Goal: Book appointment/travel/reservation

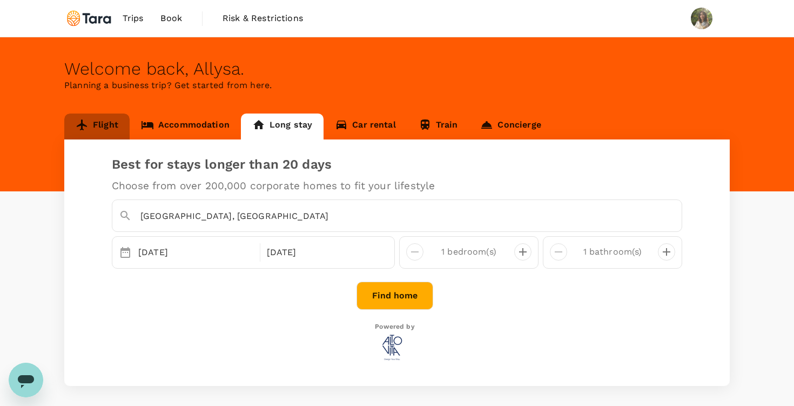
click at [81, 138] on link "Flight" at bounding box center [96, 126] width 65 height 26
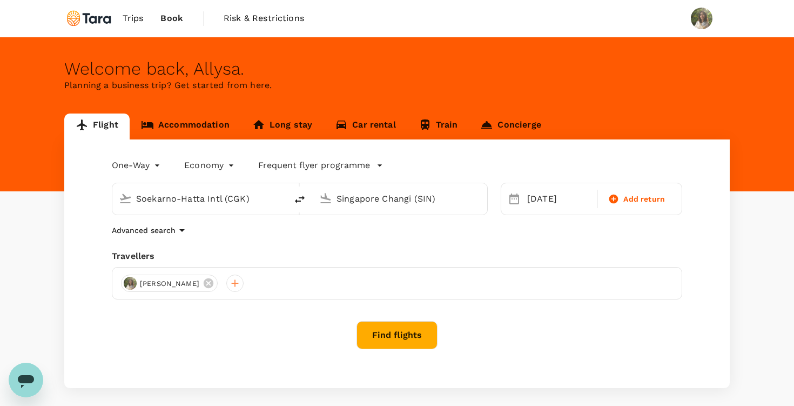
type input "Soekarno-Hatta Intl (CGK)"
type input "Singapore Changi (SIN)"
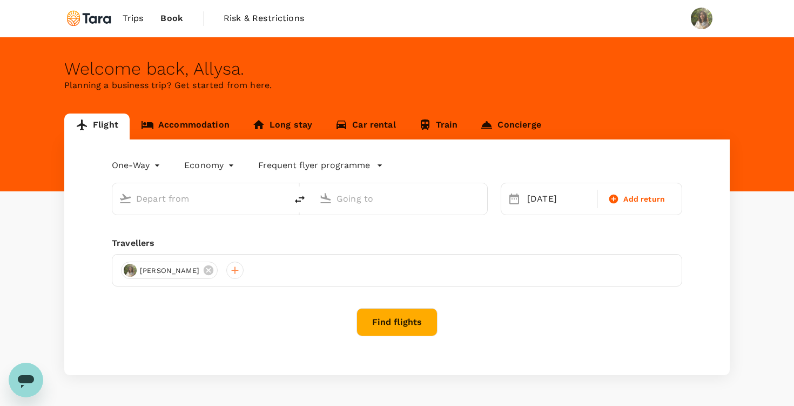
type input "Soekarno-Hatta Intl (CGK)"
type input "Singapore Changi (SIN)"
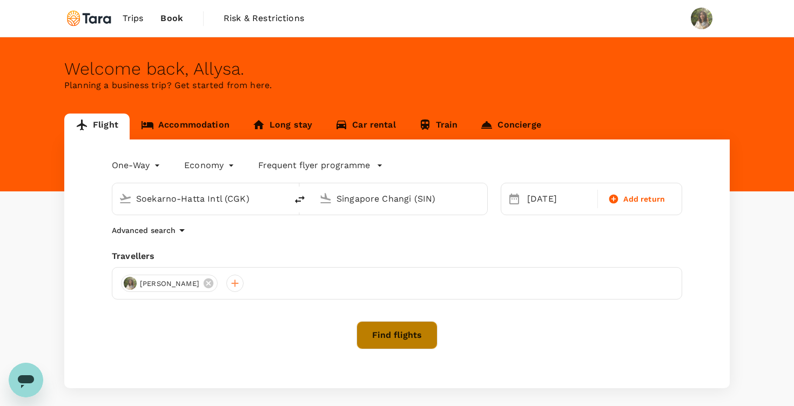
click at [403, 344] on button "Find flights" at bounding box center [397, 335] width 81 height 28
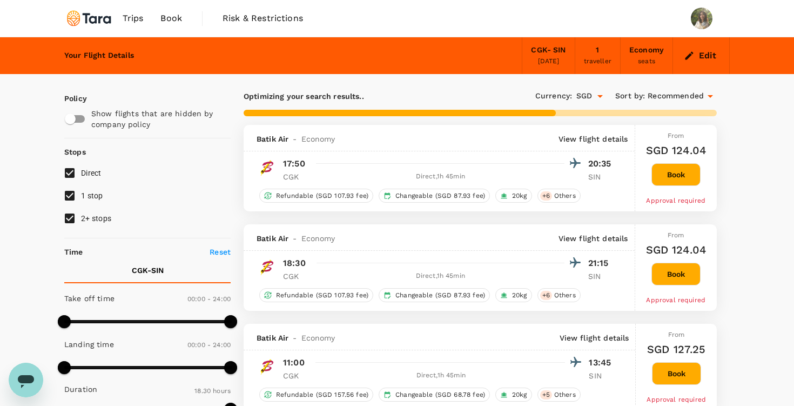
click at [72, 197] on input "1 stop" at bounding box center [69, 195] width 23 height 23
checkbox input "false"
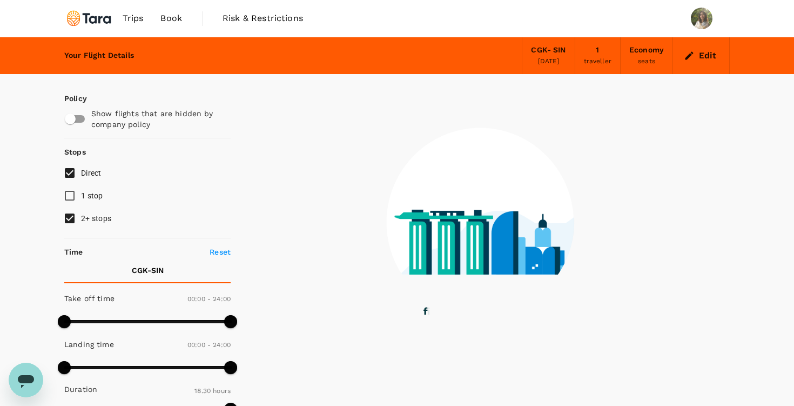
click at [75, 220] on input "2+ stops" at bounding box center [69, 218] width 23 height 23
checkbox input "false"
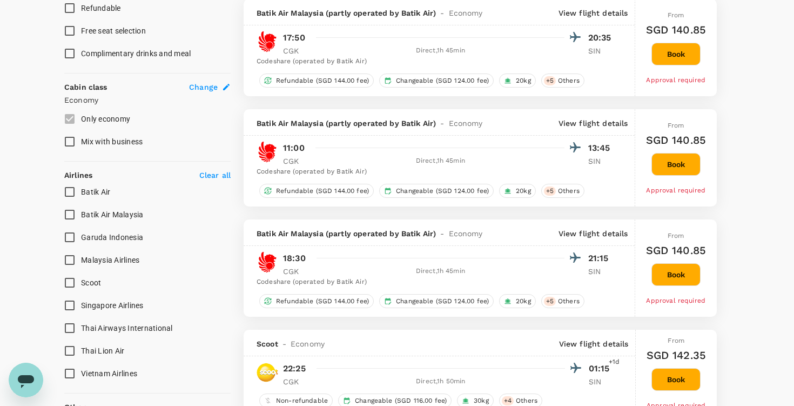
scroll to position [522, 0]
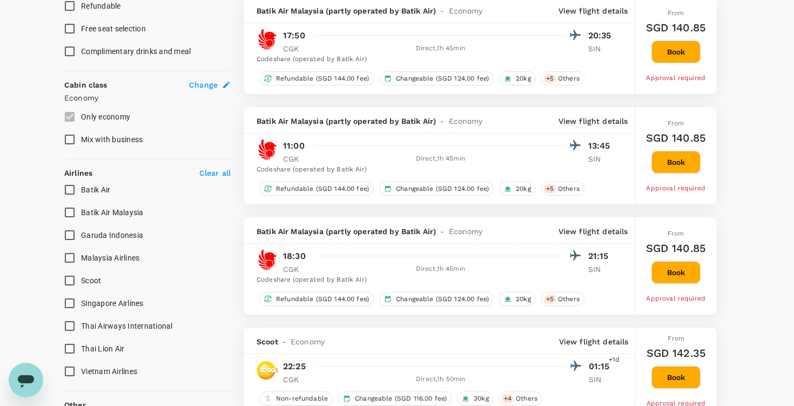
click at [70, 303] on input "Singapore Airlines" at bounding box center [69, 303] width 23 height 23
checkbox input "true"
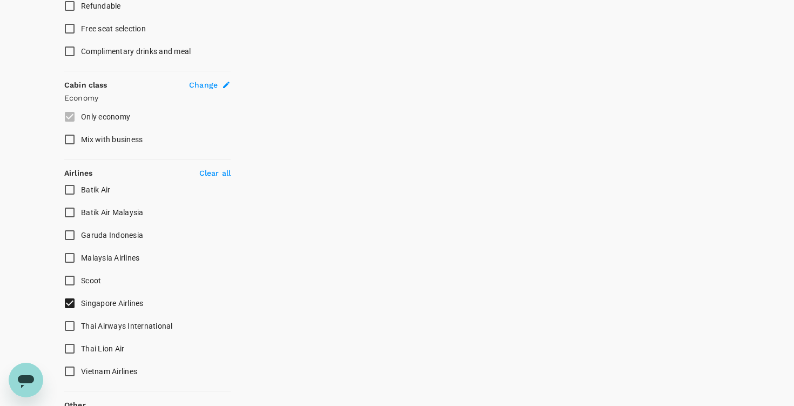
type input "1705"
checkbox input "false"
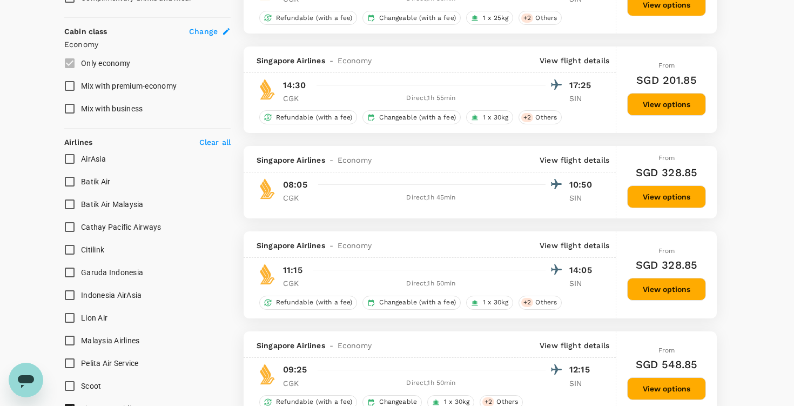
scroll to position [574, 0]
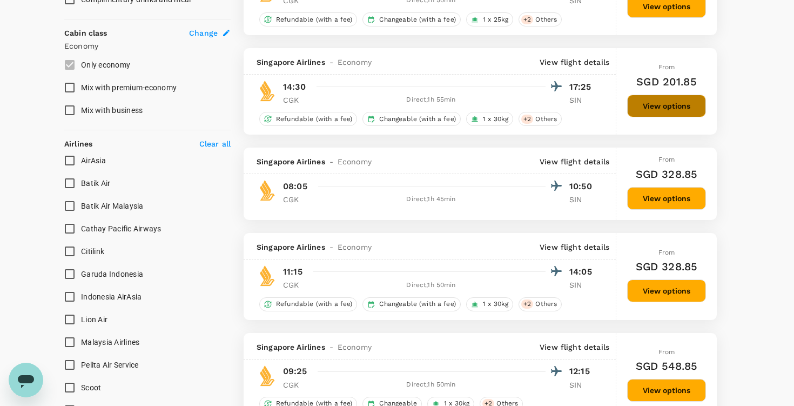
click at [653, 100] on button "View options" at bounding box center [666, 106] width 79 height 23
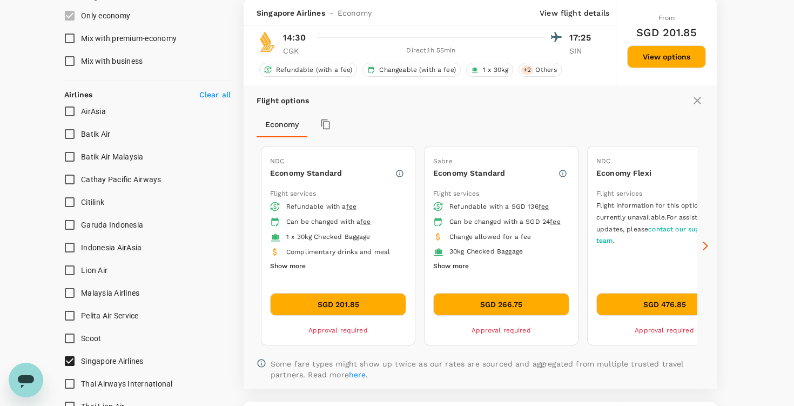
scroll to position [623, 0]
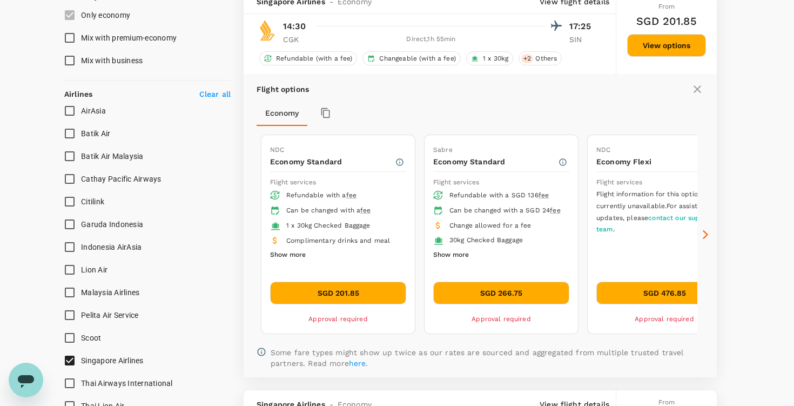
click at [708, 235] on icon at bounding box center [705, 234] width 11 height 11
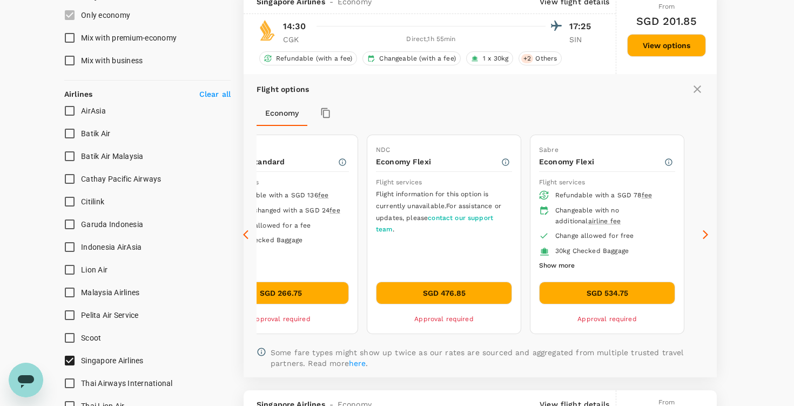
click at [247, 241] on div "Flight options Economy NDC Economy Standard Flight services Refundable with a f…" at bounding box center [480, 225] width 473 height 302
click at [246, 234] on icon at bounding box center [248, 234] width 11 height 11
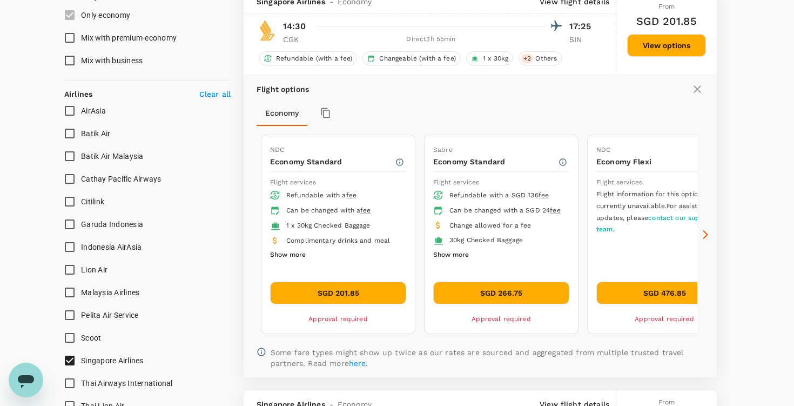
click at [246, 234] on icon at bounding box center [248, 234] width 11 height 11
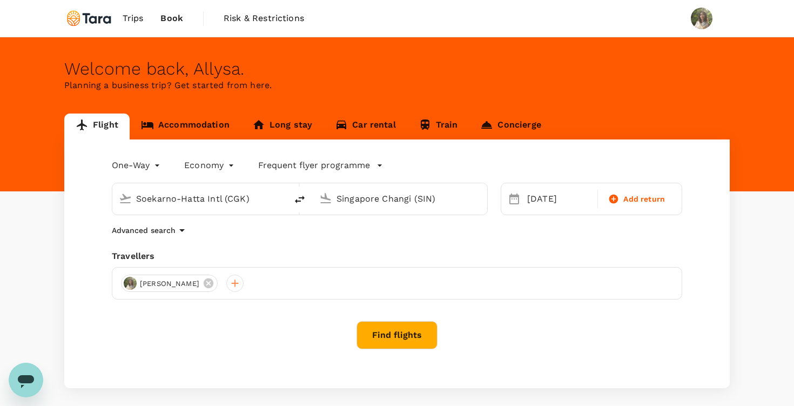
type input "Soekarno-Hatta Intl (CGK)"
type input "Singapore Changi (SIN)"
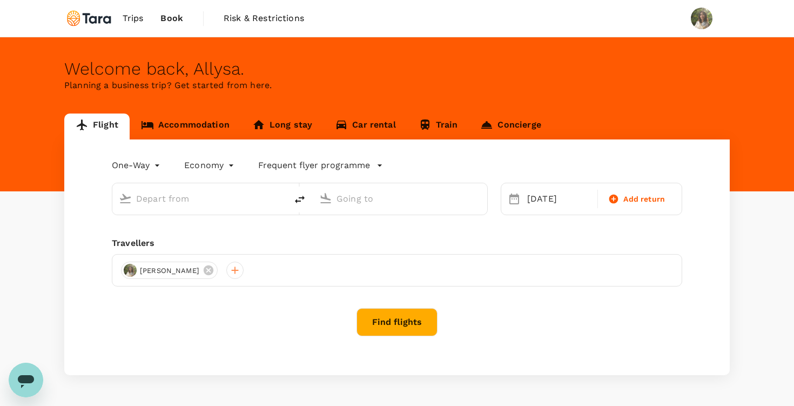
type input "Soekarno-Hatta Intl (CGK)"
type input "Singapore Changi (SIN)"
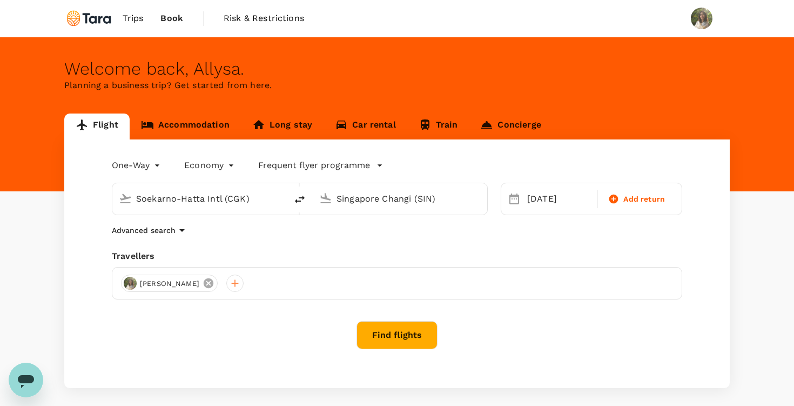
click at [204, 284] on icon at bounding box center [209, 283] width 10 height 10
click at [126, 285] on div at bounding box center [129, 282] width 17 height 17
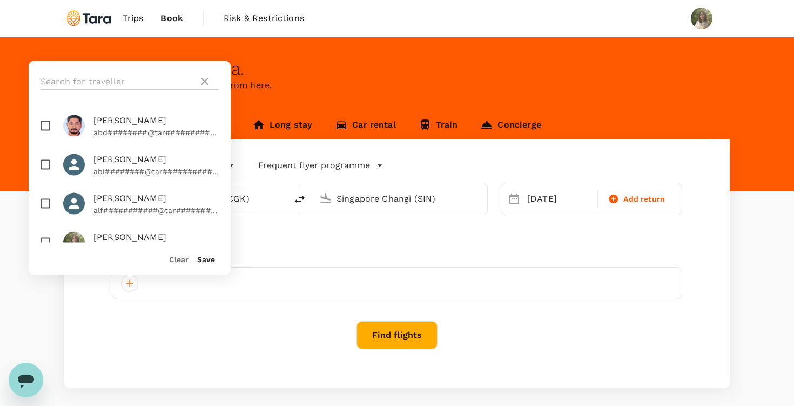
click at [98, 82] on input "text" at bounding box center [117, 81] width 153 height 17
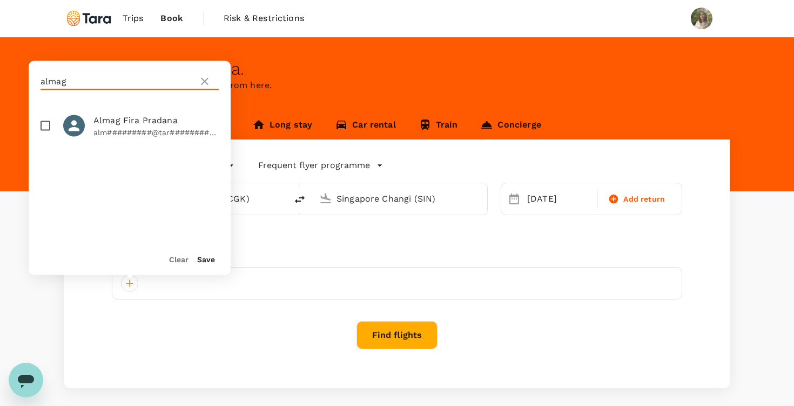
type input "almag"
click at [44, 127] on input "checkbox" at bounding box center [45, 126] width 23 height 23
checkbox input "true"
click at [206, 261] on button "Save" at bounding box center [206, 259] width 18 height 9
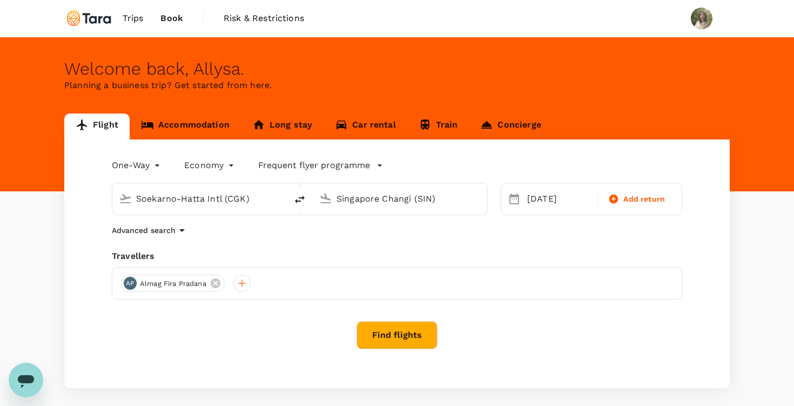
click at [381, 339] on button "Find flights" at bounding box center [397, 335] width 81 height 28
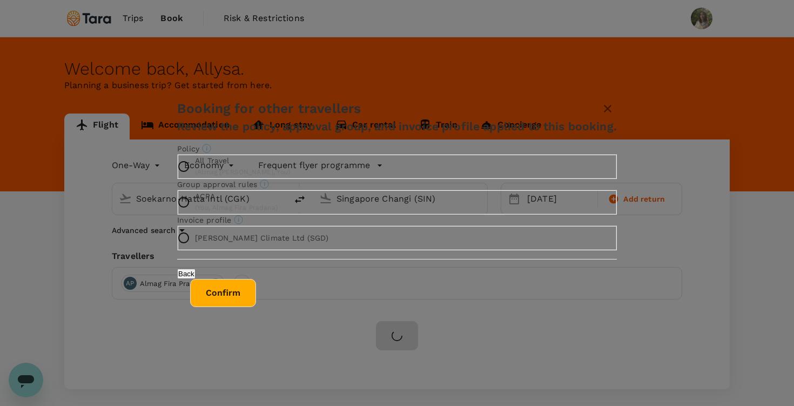
click at [211, 144] on icon "Booking restrictions are based on the selected travel policy." at bounding box center [206, 148] width 9 height 9
click at [290, 155] on p "All Travel" at bounding box center [242, 160] width 95 height 11
click at [195, 155] on input "All Travel ( Almag Fira Pradana, You )" at bounding box center [183, 166] width 23 height 23
click at [290, 155] on p "All Travel" at bounding box center [242, 160] width 95 height 11
click at [195, 213] on input "ACPA ( You, [PERSON_NAME] )" at bounding box center [183, 202] width 23 height 23
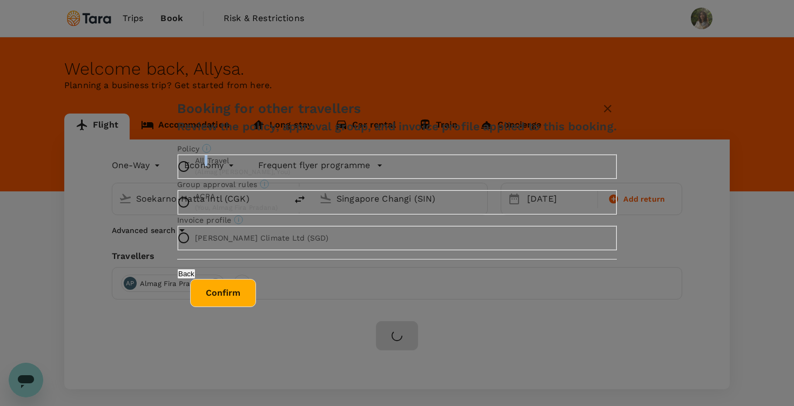
click at [256, 307] on button "Confirm" at bounding box center [223, 293] width 66 height 28
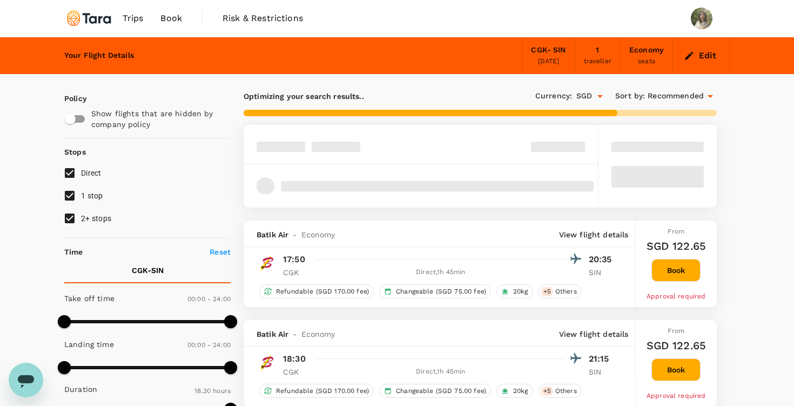
click at [73, 220] on input "2+ stops" at bounding box center [69, 218] width 23 height 23
checkbox input "false"
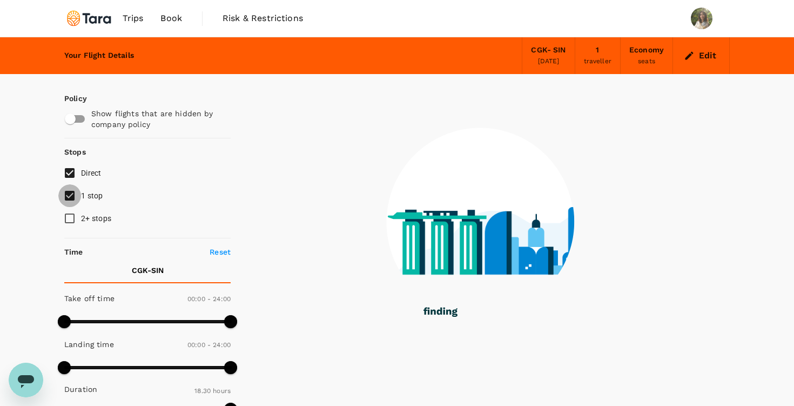
click at [69, 194] on input "1 stop" at bounding box center [69, 195] width 23 height 23
checkbox input "false"
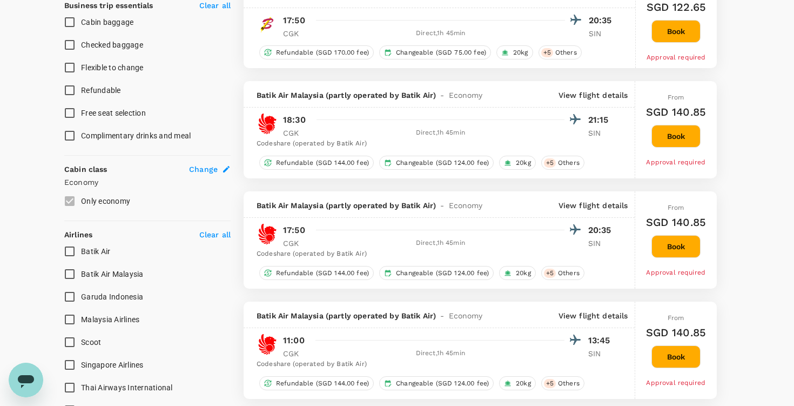
scroll to position [451, 0]
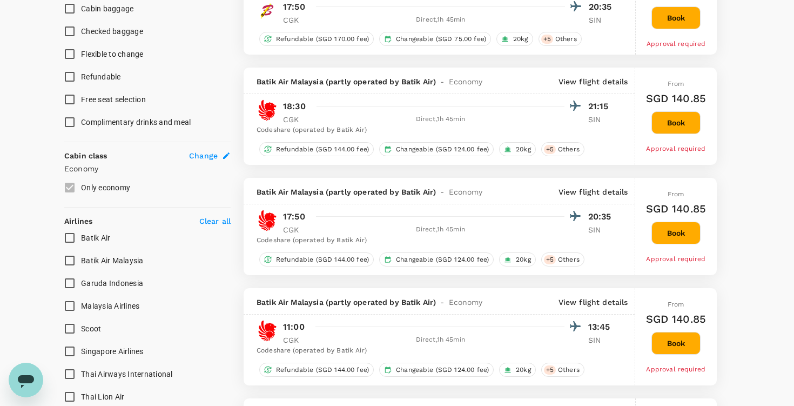
click at [69, 346] on input "Singapore Airlines" at bounding box center [69, 351] width 23 height 23
checkbox input "true"
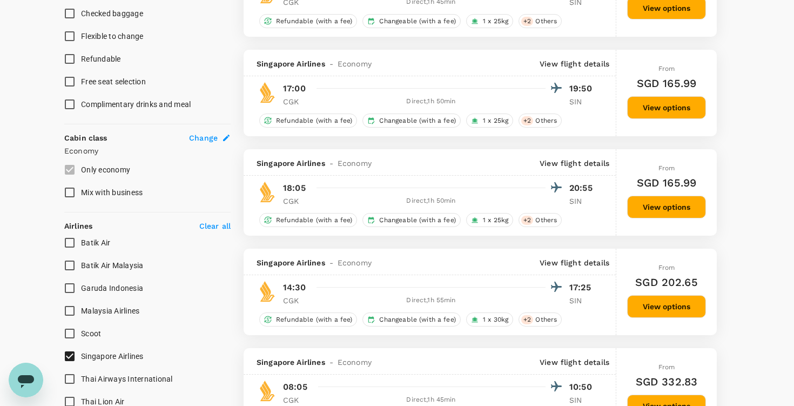
scroll to position [532, 0]
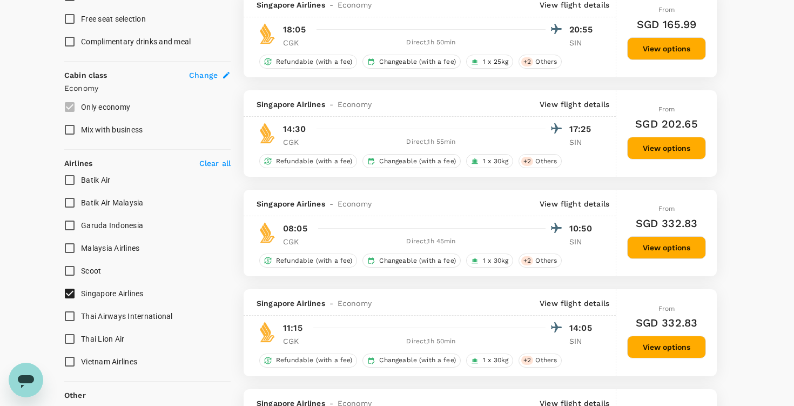
type input "1705"
checkbox input "false"
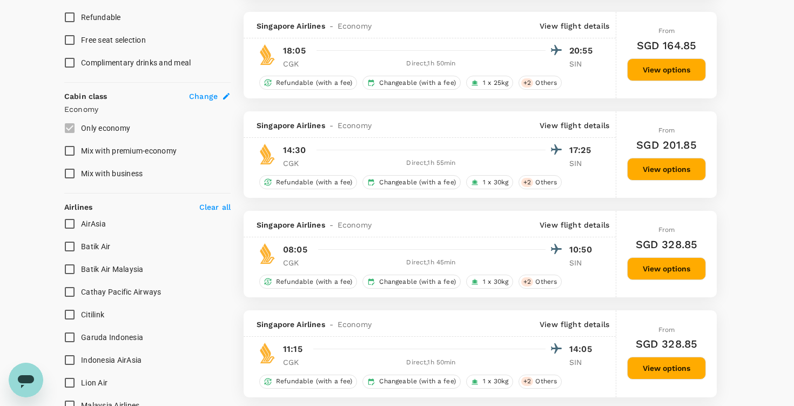
scroll to position [501, 0]
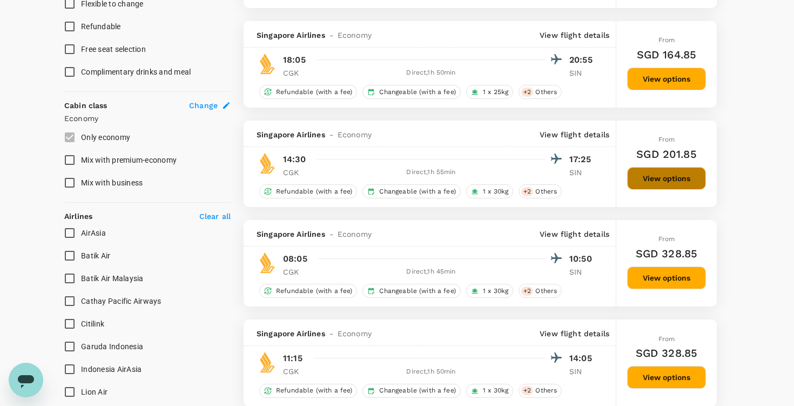
click at [690, 183] on button "View options" at bounding box center [666, 178] width 79 height 23
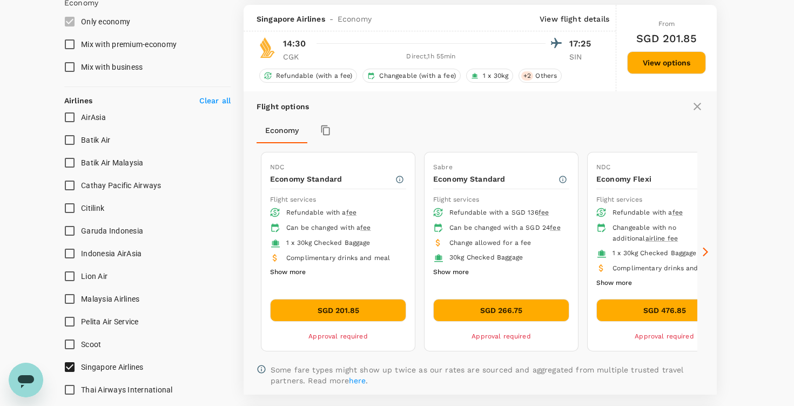
scroll to position [623, 0]
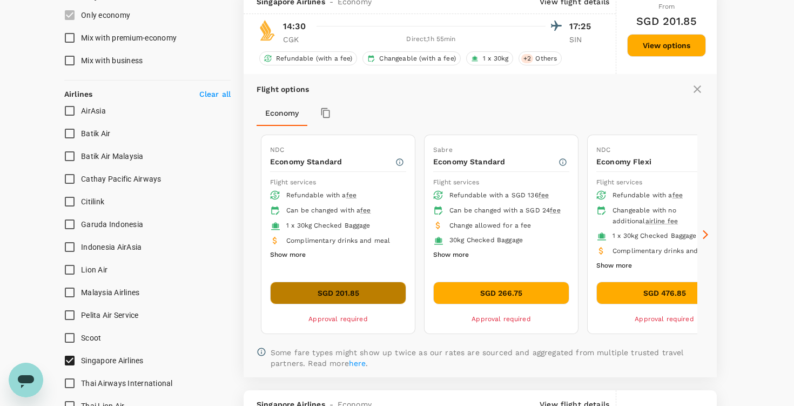
click at [338, 294] on button "SGD 201.85" at bounding box center [338, 292] width 136 height 23
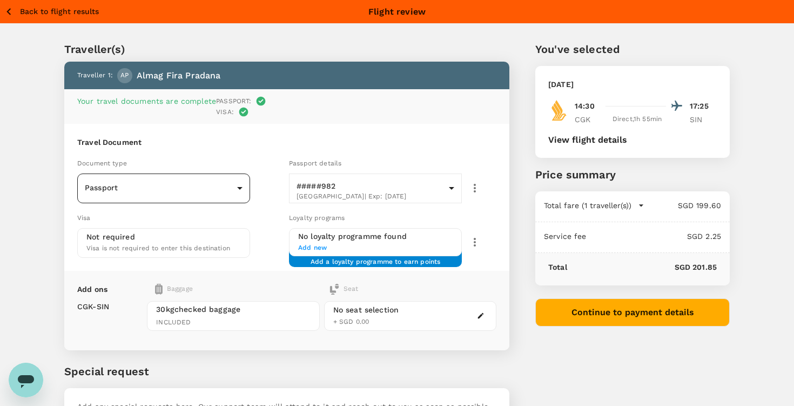
click at [186, 187] on body "Back to flight results Flight review Traveller(s) Traveller 1 : AP Almag Fira P…" at bounding box center [397, 249] width 794 height 499
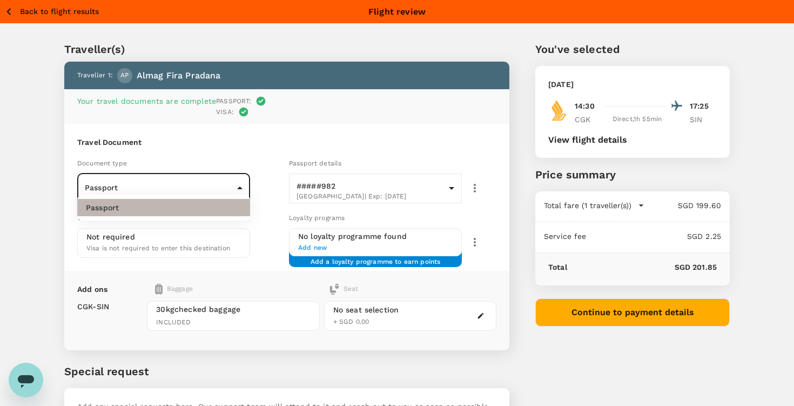
click at [178, 203] on li "Passport" at bounding box center [163, 207] width 173 height 17
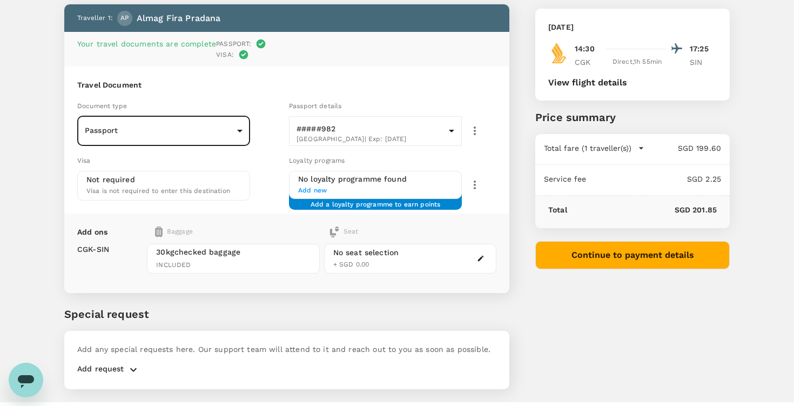
scroll to position [69, 0]
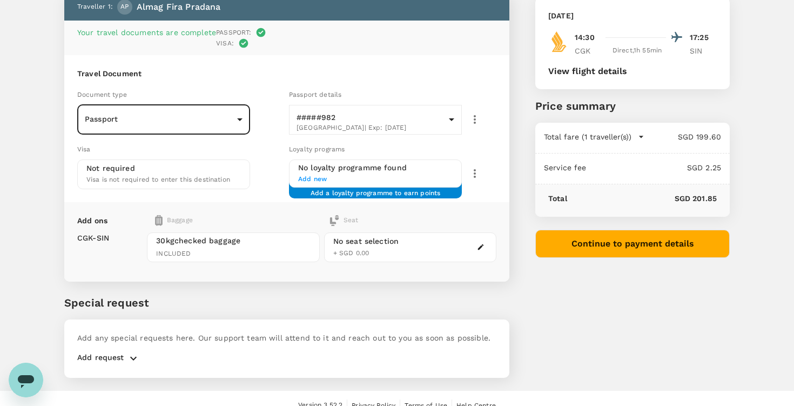
click at [329, 174] on span "Add new" at bounding box center [375, 179] width 154 height 11
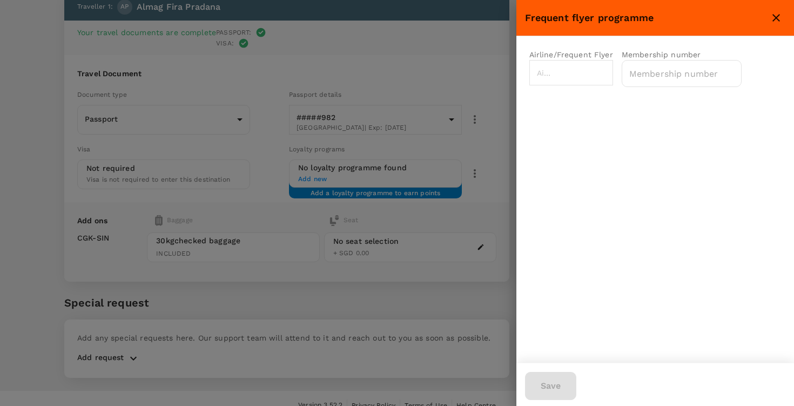
click at [555, 77] on input "text" at bounding box center [544, 72] width 21 height 19
type input "S"
click at [582, 118] on p "Singapore Airlines PPS Club/ KrisFlyer" at bounding box center [590, 113] width 104 height 26
type input "Singapore Airlines PPS Club/ KrisFlyer"
click at [719, 69] on input "text" at bounding box center [682, 73] width 120 height 27
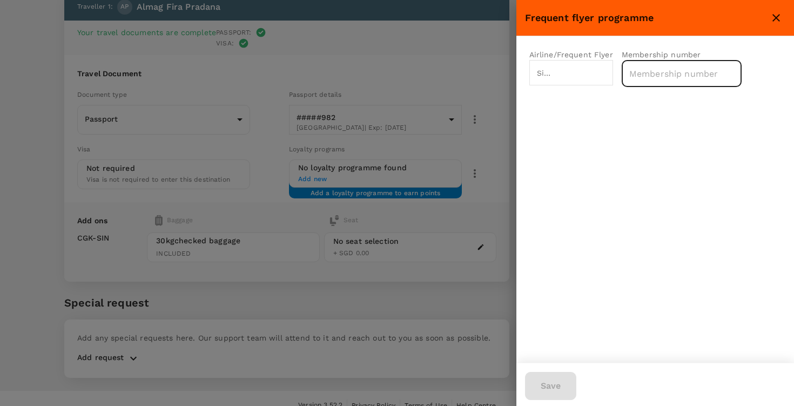
click at [781, 12] on icon "close" at bounding box center [776, 17] width 13 height 13
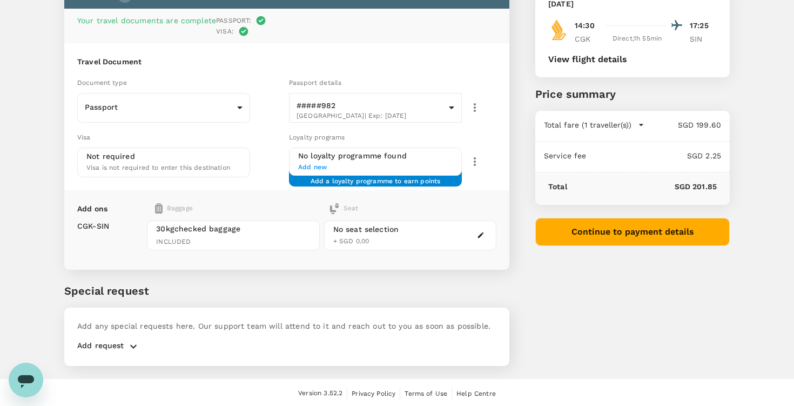
scroll to position [81, 0]
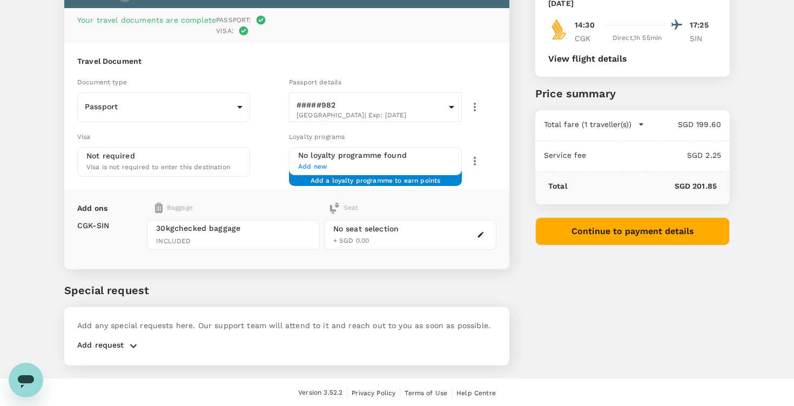
click at [187, 239] on div "30kg checked baggage INCLUDED" at bounding box center [233, 234] width 172 height 43
click at [123, 339] on p "Add request" at bounding box center [100, 345] width 47 height 13
click at [129, 339] on icon "button" at bounding box center [133, 345] width 13 height 13
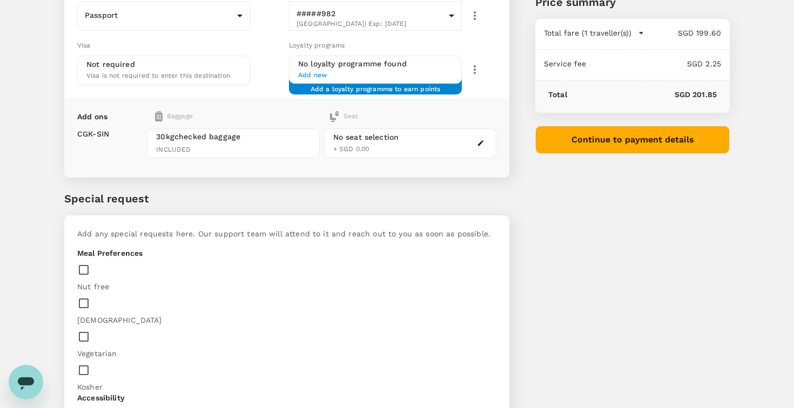
scroll to position [0, 0]
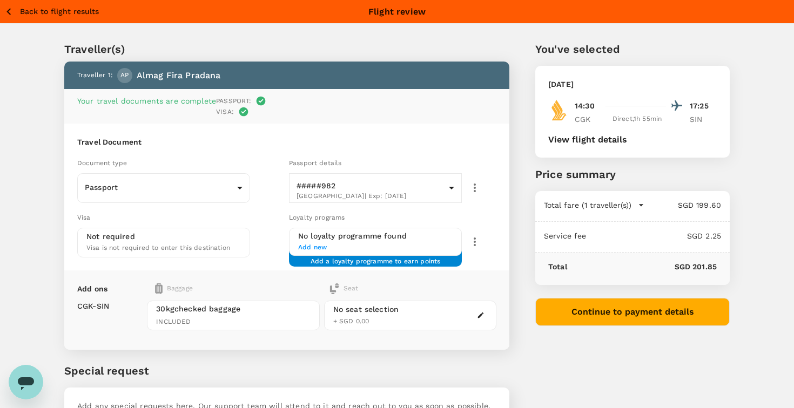
click at [11, 12] on icon "button" at bounding box center [9, 12] width 14 height 14
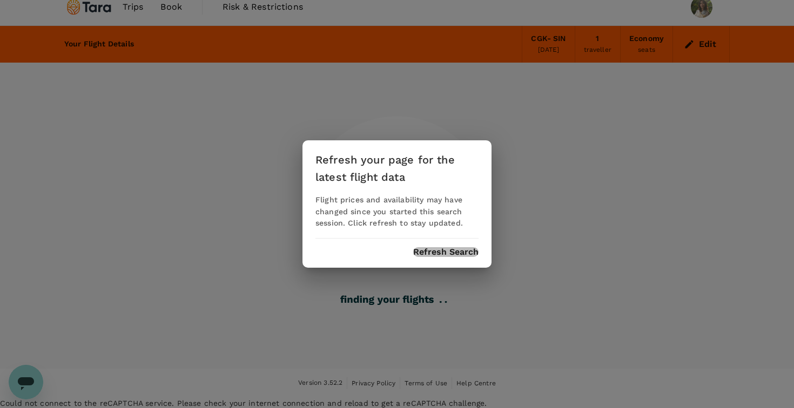
click at [465, 247] on button "Refresh Search" at bounding box center [445, 252] width 65 height 10
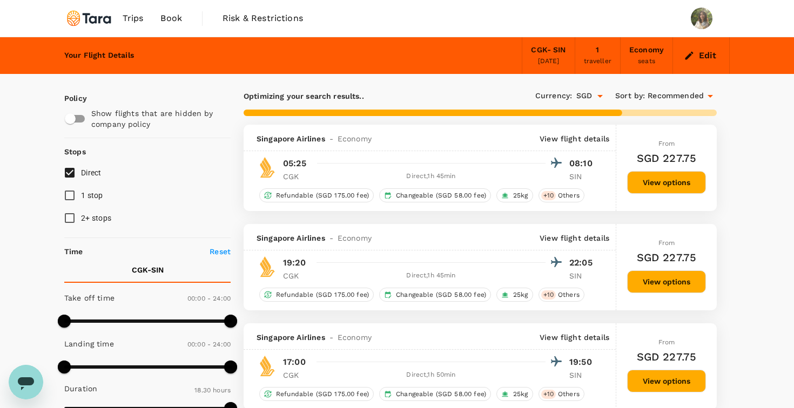
click at [93, 19] on img at bounding box center [89, 18] width 50 height 24
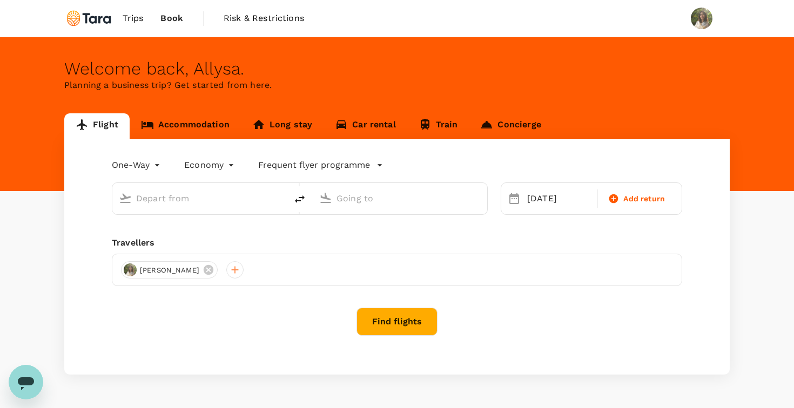
type input "Soekarno-Hatta Intl (CGK)"
type input "Singapore Changi (SIN)"
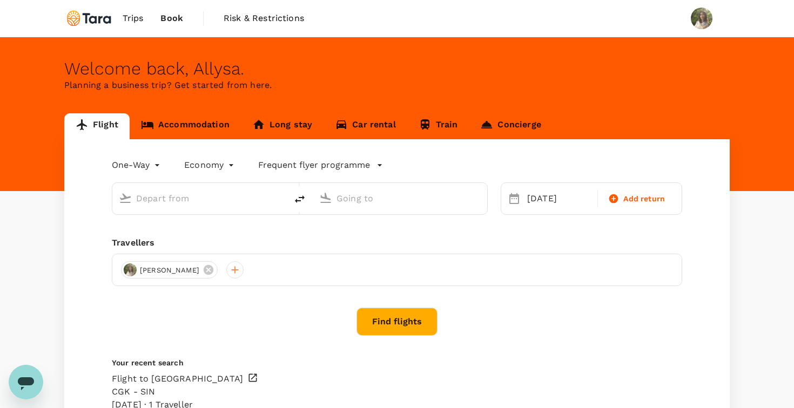
type input "Soekarno-Hatta Intl (CGK)"
type input "Singapore Changi (SIN)"
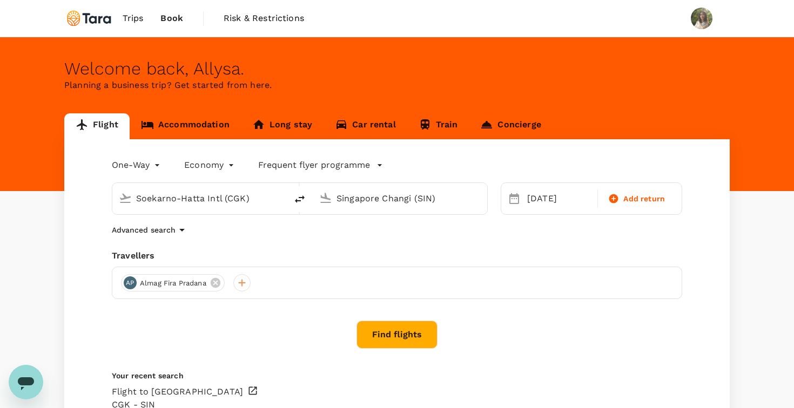
click at [265, 123] on link "Long stay" at bounding box center [282, 126] width 83 height 26
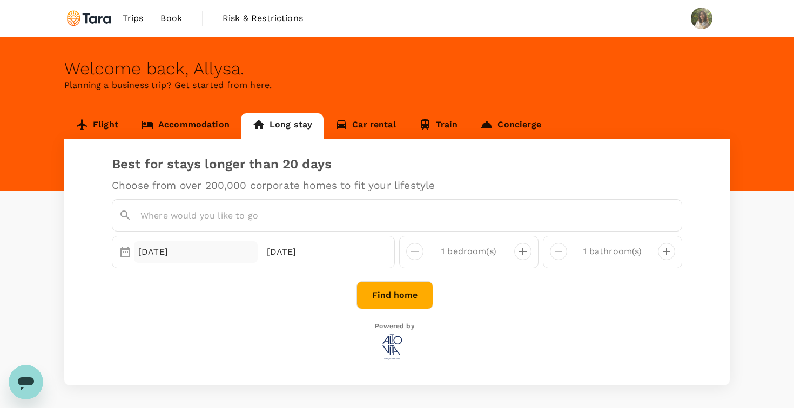
click at [178, 254] on div "[DATE]" at bounding box center [196, 252] width 124 height 22
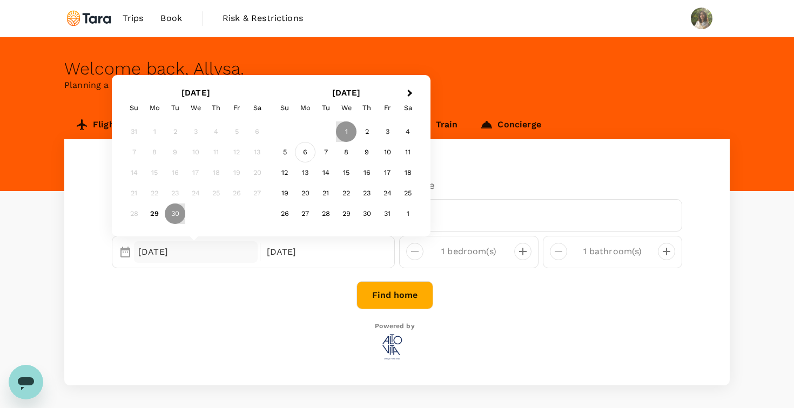
click at [311, 154] on div "6" at bounding box center [305, 152] width 21 height 21
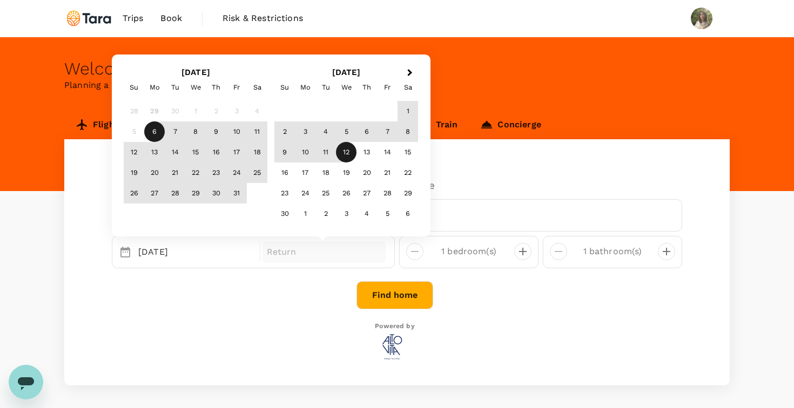
click at [340, 148] on div "12" at bounding box center [346, 152] width 21 height 21
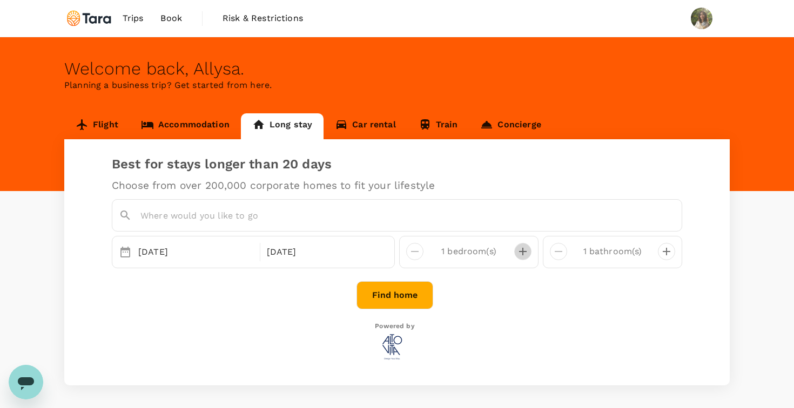
click at [525, 249] on icon "decrease" at bounding box center [522, 251] width 13 height 13
click at [416, 251] on icon "decrease" at bounding box center [415, 251] width 8 height 1
click at [398, 295] on button "Find home" at bounding box center [395, 295] width 77 height 28
click at [228, 218] on input "text" at bounding box center [399, 215] width 519 height 17
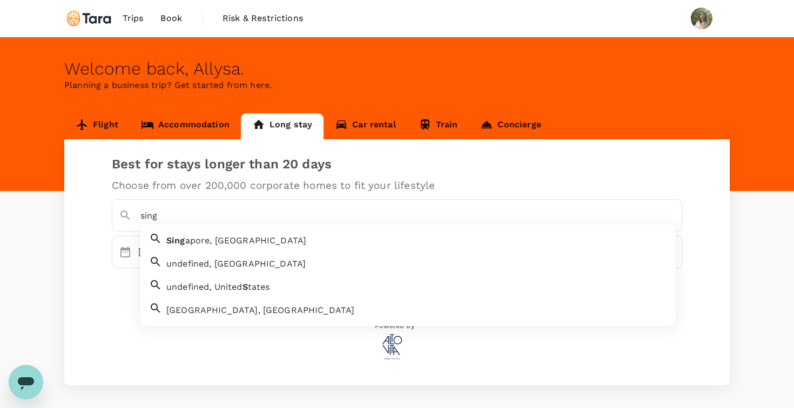
click at [210, 239] on span "apore, [GEOGRAPHIC_DATA]" at bounding box center [246, 241] width 122 height 10
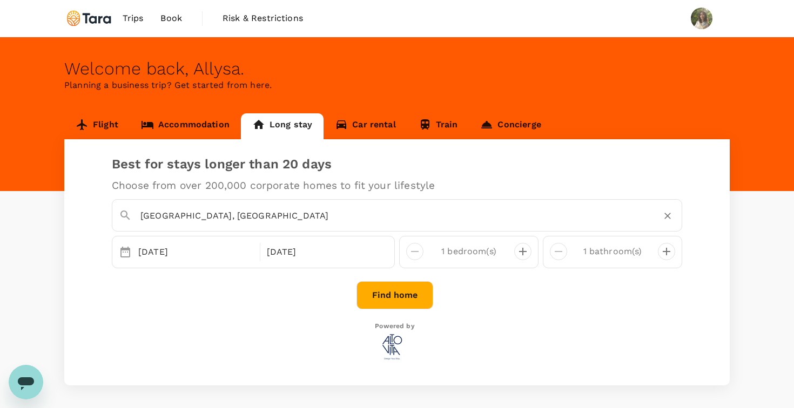
type input "[GEOGRAPHIC_DATA], [GEOGRAPHIC_DATA]"
click at [417, 295] on button "Find home" at bounding box center [395, 295] width 77 height 28
